Goal: Book appointment/travel/reservation

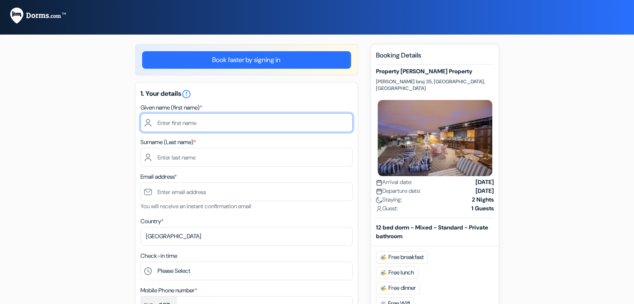
click at [214, 126] on input "text" at bounding box center [247, 122] width 212 height 19
type input "Test"
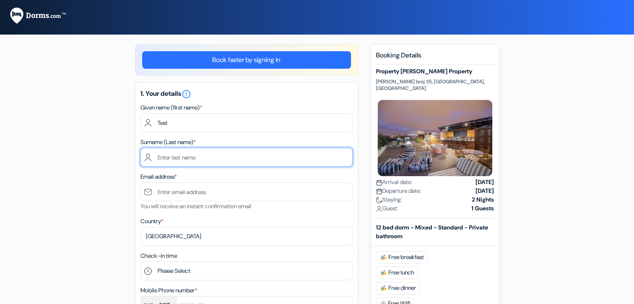
click at [197, 158] on input "text" at bounding box center [247, 157] width 212 height 19
type input "Test"
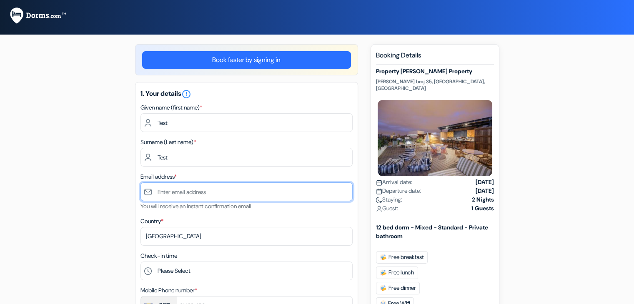
click at [206, 191] on input "text" at bounding box center [247, 192] width 212 height 19
type input "[EMAIL_ADDRESS][DOMAIN_NAME]"
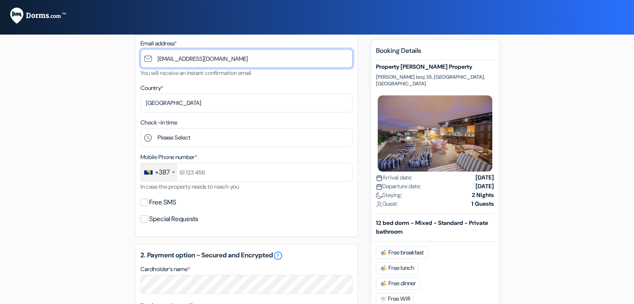
scroll to position [136, 0]
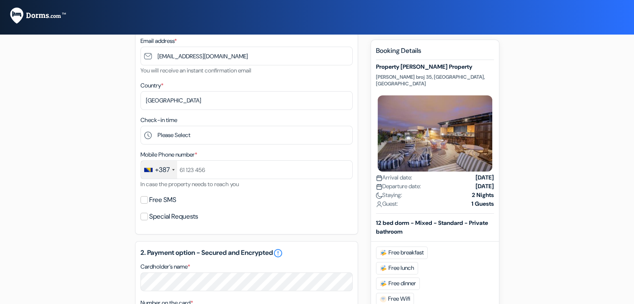
click at [218, 83] on div "Country * Select country Abkhazia Afghanistan Albania Algeria American Samoa An…" at bounding box center [247, 95] width 212 height 30
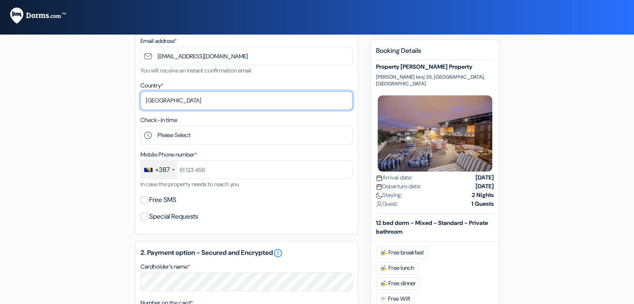
click at [209, 109] on select "Select country Abkhazia Afghanistan Albania Algeria American Samoa Andorra Ango…" at bounding box center [247, 100] width 212 height 19
click at [141, 92] on select "Select country Abkhazia Afghanistan Albania Algeria American Samoa Andorra Ango…" at bounding box center [247, 100] width 212 height 19
click at [220, 103] on select "Select country Abkhazia Afghanistan Albania Algeria American Samoa Andorra Ango…" at bounding box center [247, 100] width 212 height 19
click at [141, 92] on select "Select country Abkhazia Afghanistan Albania Algeria American Samoa Andorra Ango…" at bounding box center [247, 100] width 212 height 19
select select "67"
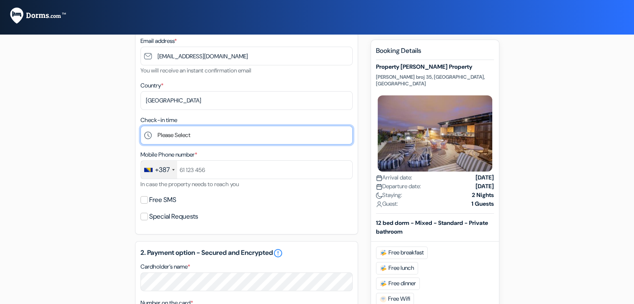
click at [227, 139] on select "Please Select 1:00 2:00 3:00 4:00 5:00 6:00 7:00 8:00 9:00 10:00 11:00 12:00 13…" at bounding box center [247, 135] width 212 height 19
select select "10"
click at [141, 126] on select "Please Select 1:00 2:00 3:00 4:00 5:00 6:00 7:00 8:00 9:00 10:00 11:00 12:00 13…" at bounding box center [247, 135] width 212 height 19
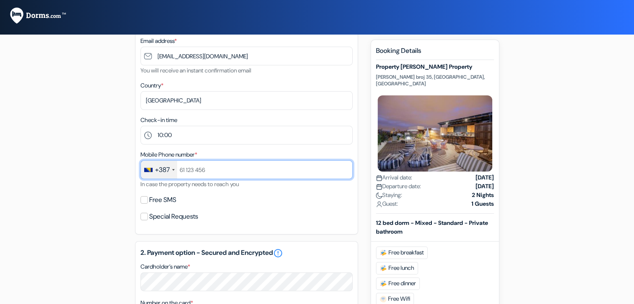
click at [220, 172] on input "text" at bounding box center [247, 170] width 212 height 19
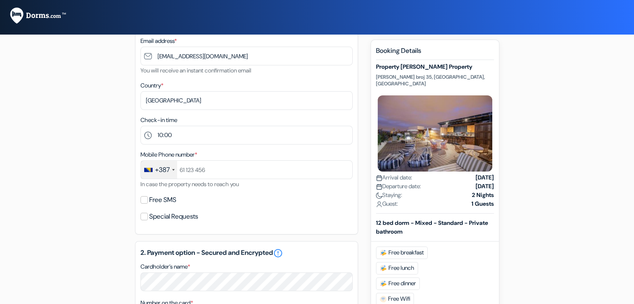
click at [160, 171] on div "+387" at bounding box center [162, 170] width 15 height 10
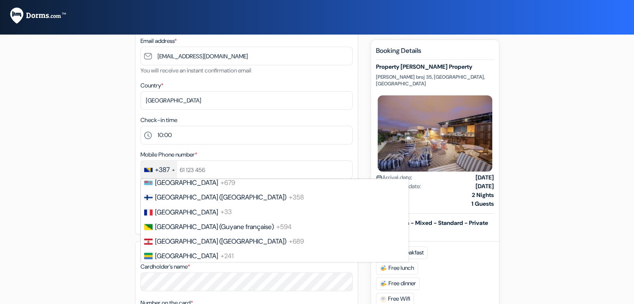
scroll to position [1135, 0]
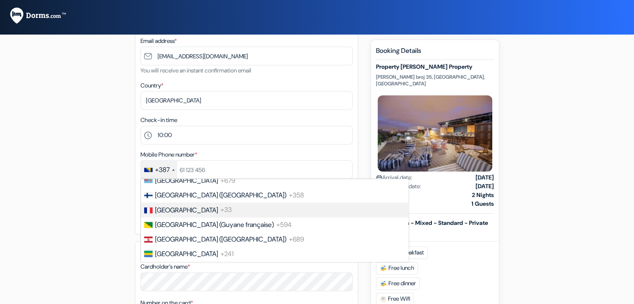
click at [199, 217] on li "France +33" at bounding box center [274, 210] width 268 height 15
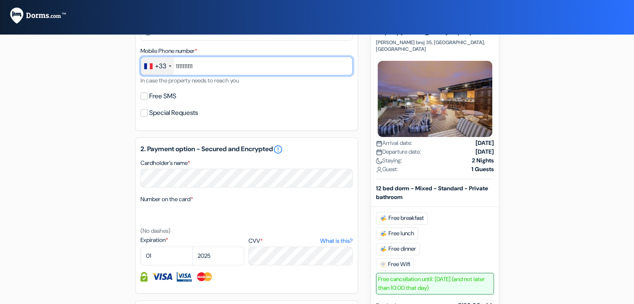
scroll to position [242, 0]
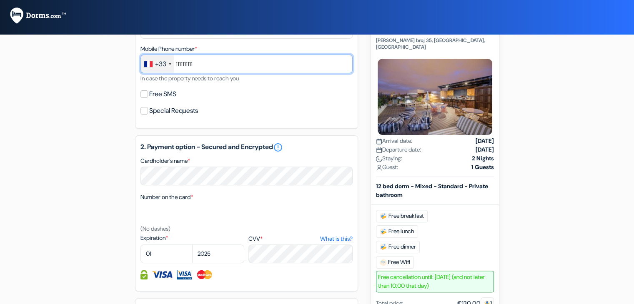
type input "1111111111"
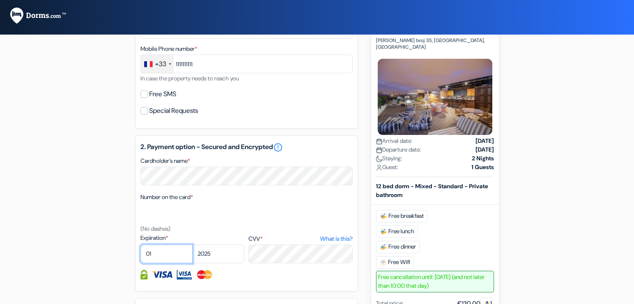
click at [173, 257] on select "01 02 03 04 05 06 07 08 09 10 11 12" at bounding box center [167, 254] width 52 height 19
select select "12"
click at [141, 246] on select "01 02 03 04 05 06 07 08 09 10 11 12" at bounding box center [167, 254] width 52 height 19
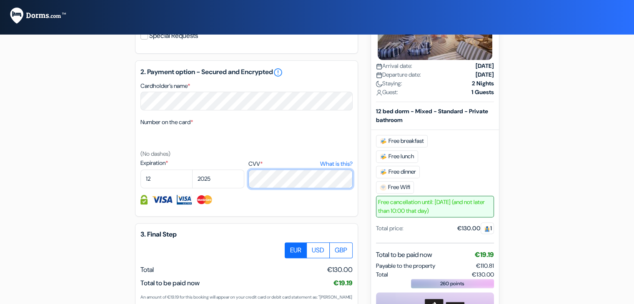
scroll to position [432, 0]
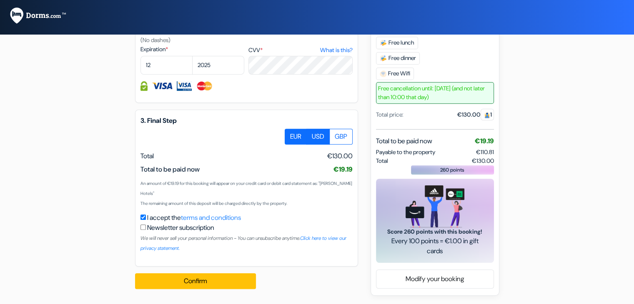
click at [324, 139] on label "USD" at bounding box center [317, 137] width 23 height 16
click at [291, 134] on input "USD" at bounding box center [287, 131] width 5 height 5
radio input "true"
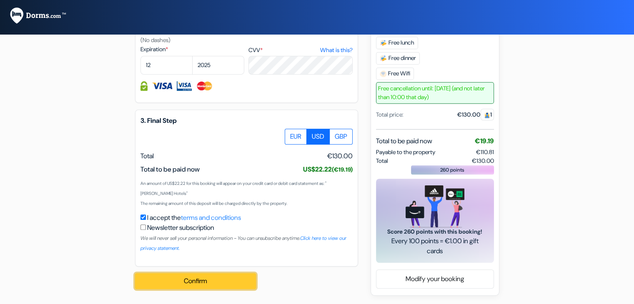
click at [197, 280] on button "Confirm Loading..." at bounding box center [195, 282] width 121 height 16
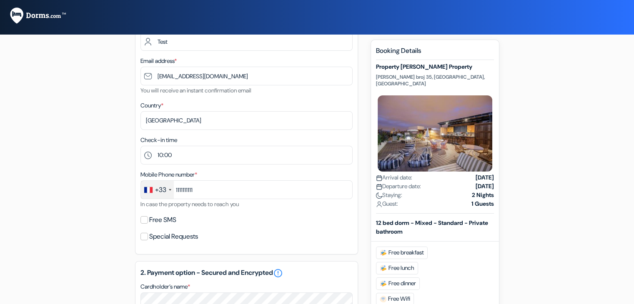
scroll to position [0, 0]
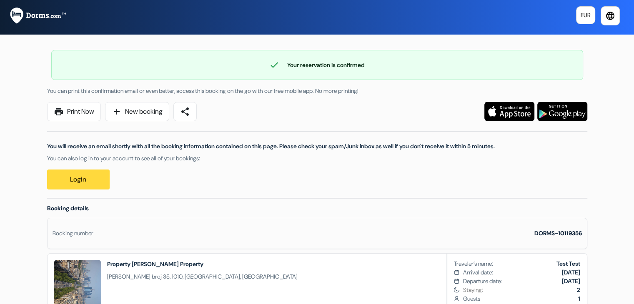
click at [217, 182] on div "You will receive an email shortly with all the booking information contained on…" at bounding box center [317, 155] width 550 height 68
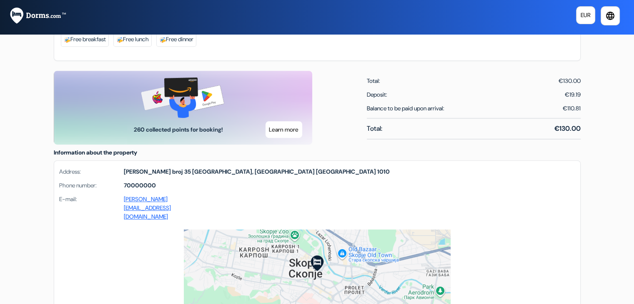
scroll to position [389, 0]
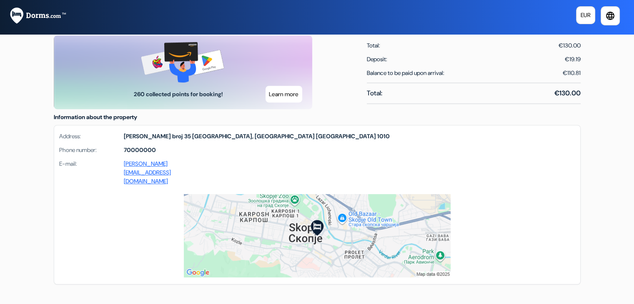
scroll to position [425, 0]
